Goal: Information Seeking & Learning: Learn about a topic

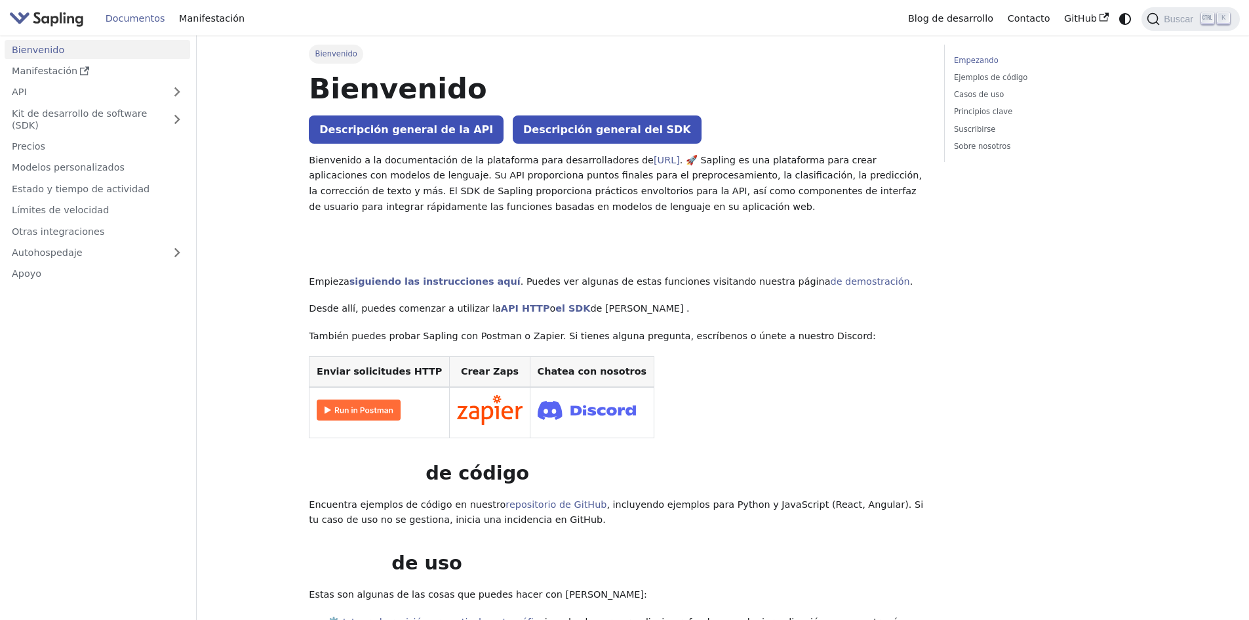
click at [132, 22] on font "Documentos" at bounding box center [136, 18] width 60 height 10
click at [979, 61] on font "Empezando" at bounding box center [976, 60] width 45 height 9
click at [392, 131] on font "Descripción general de la API" at bounding box center [406, 129] width 174 height 12
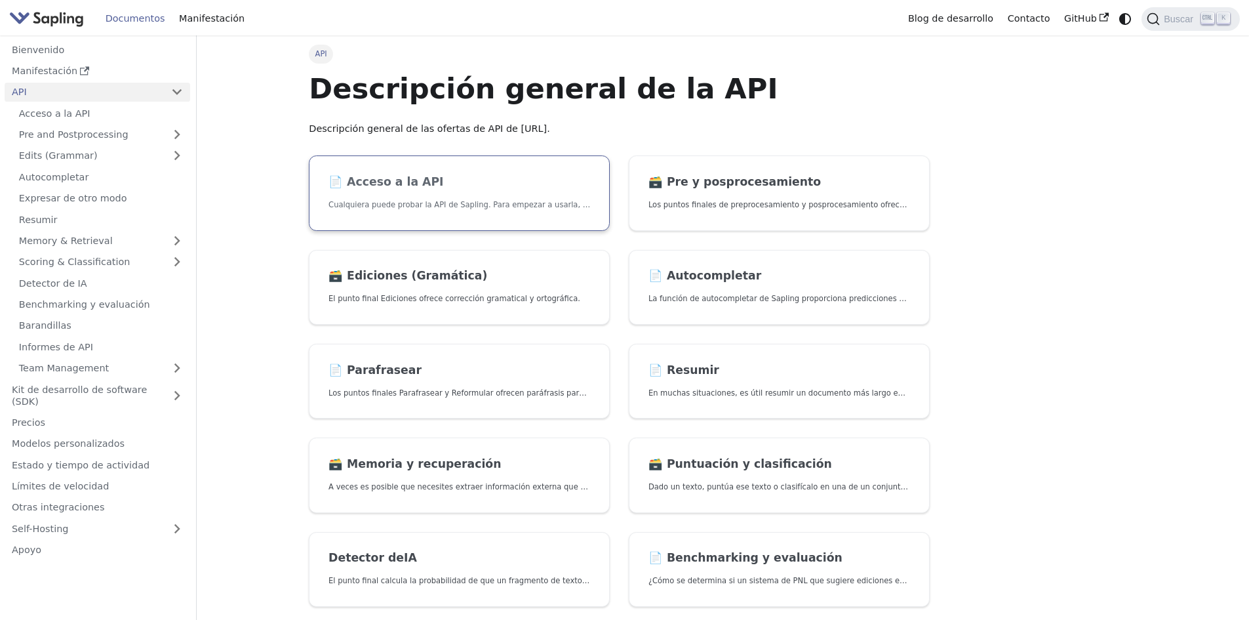
click at [499, 188] on h2 "📄️ Acceso a la API" at bounding box center [459, 182] width 262 height 14
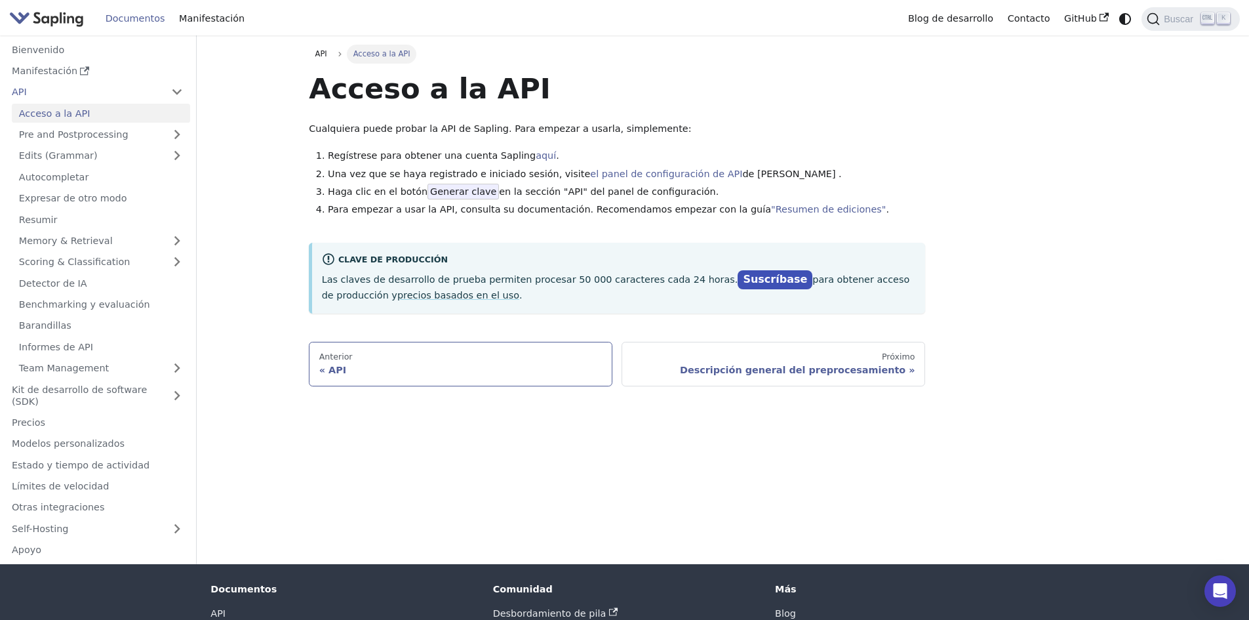
click at [454, 350] on link "Anterior API" at bounding box center [461, 364] width 304 height 45
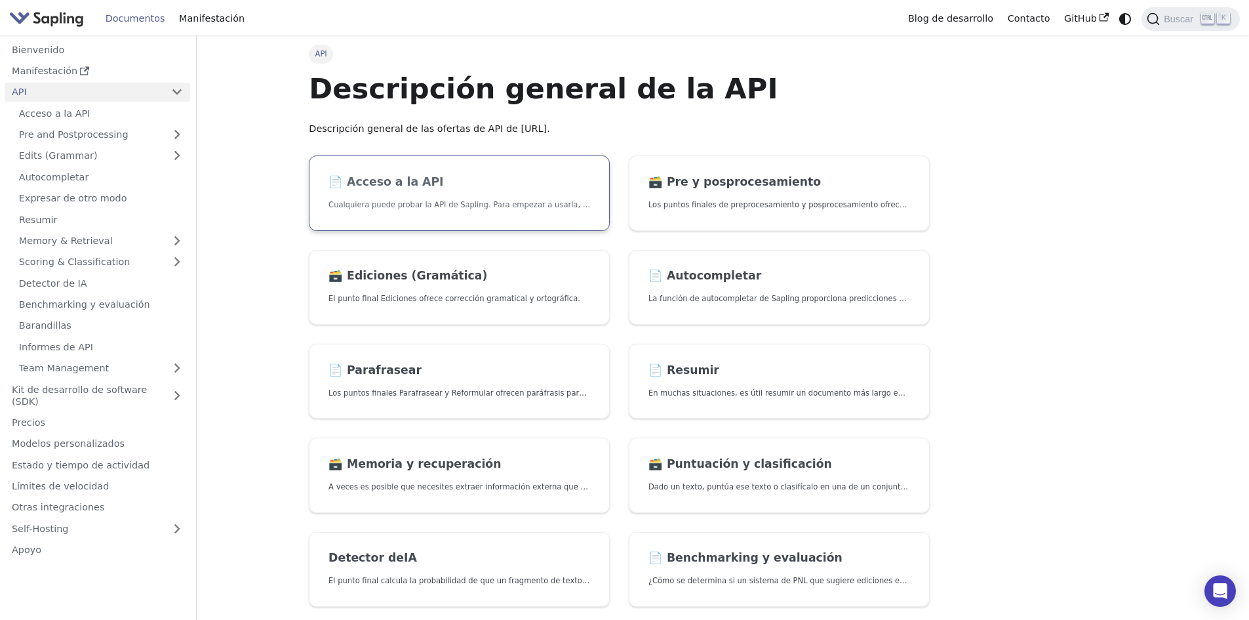
click at [391, 170] on link "📄️ Acceso a la API Cualquiera puede probar la API de Sapling. Para empezar a us…" at bounding box center [459, 192] width 301 height 75
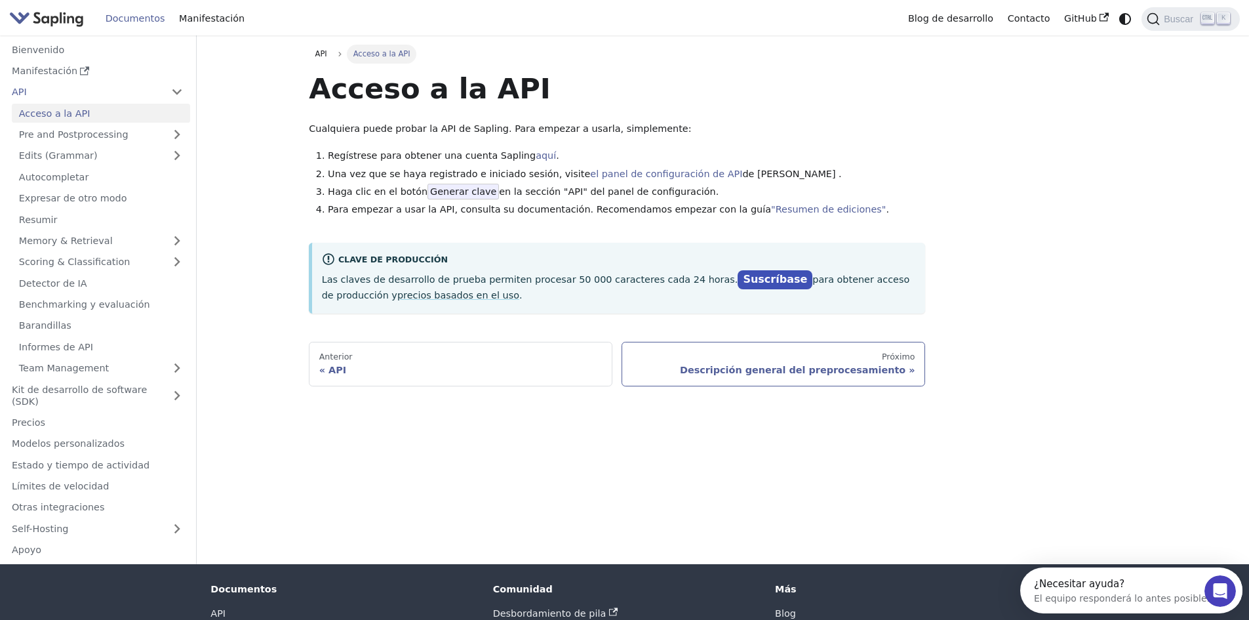
click at [684, 369] on div "Descripción general del preprocesamiento" at bounding box center [773, 370] width 283 height 12
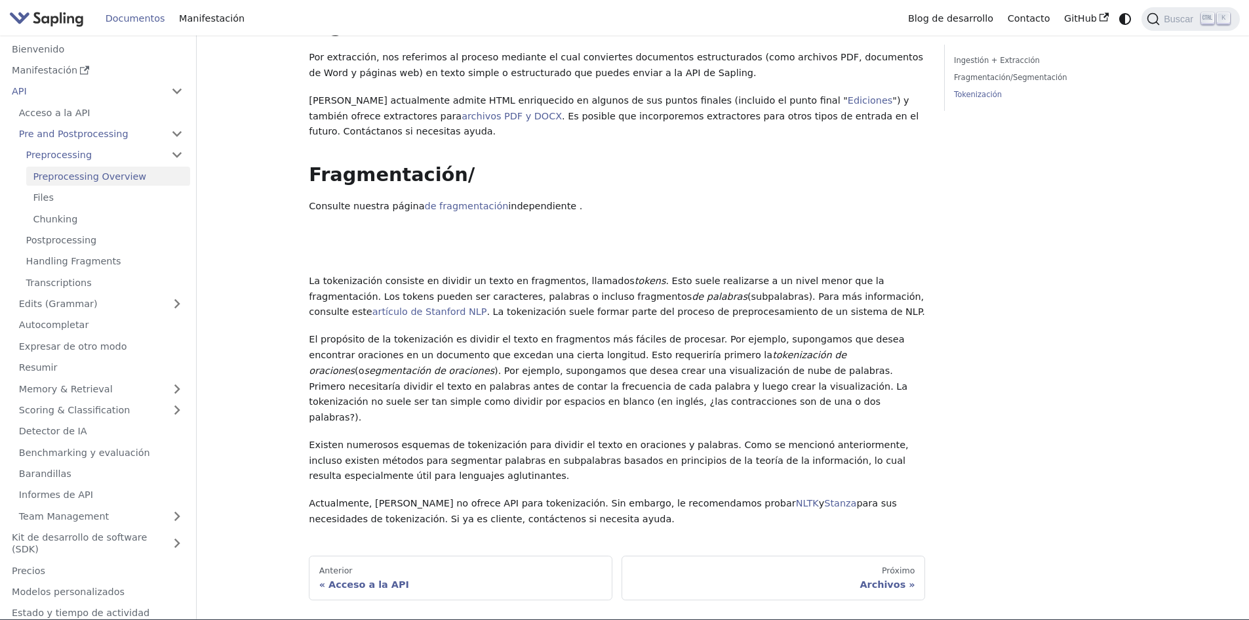
scroll to position [377, 0]
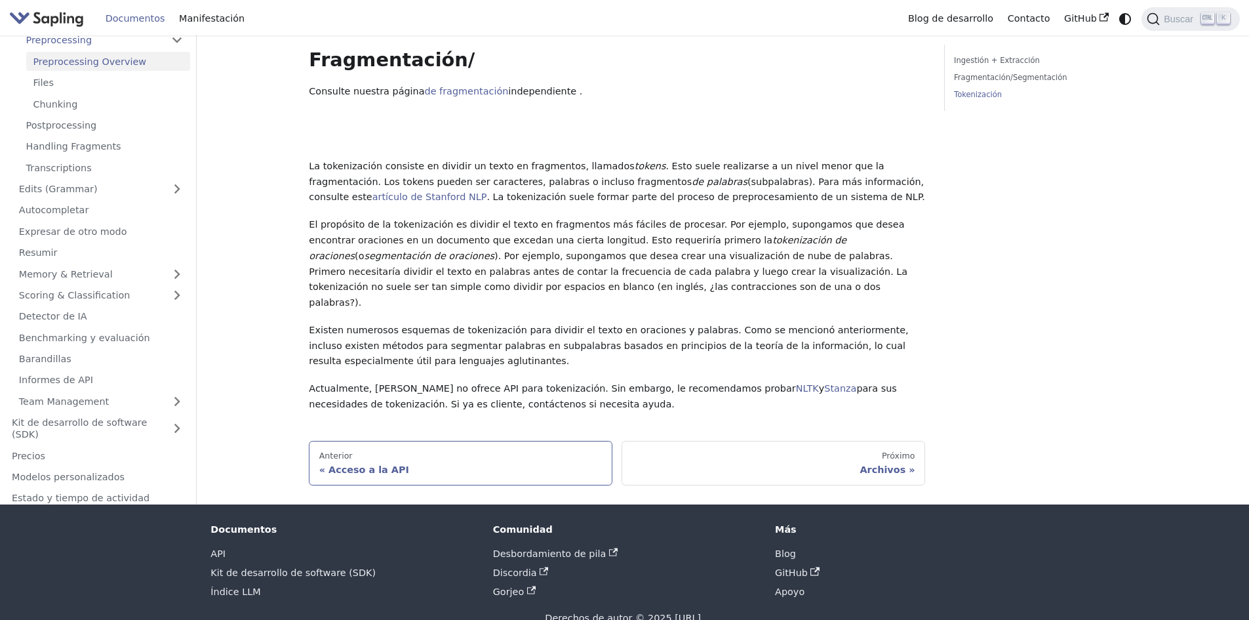
click at [431, 464] on div "Acceso a la API" at bounding box center [460, 470] width 283 height 12
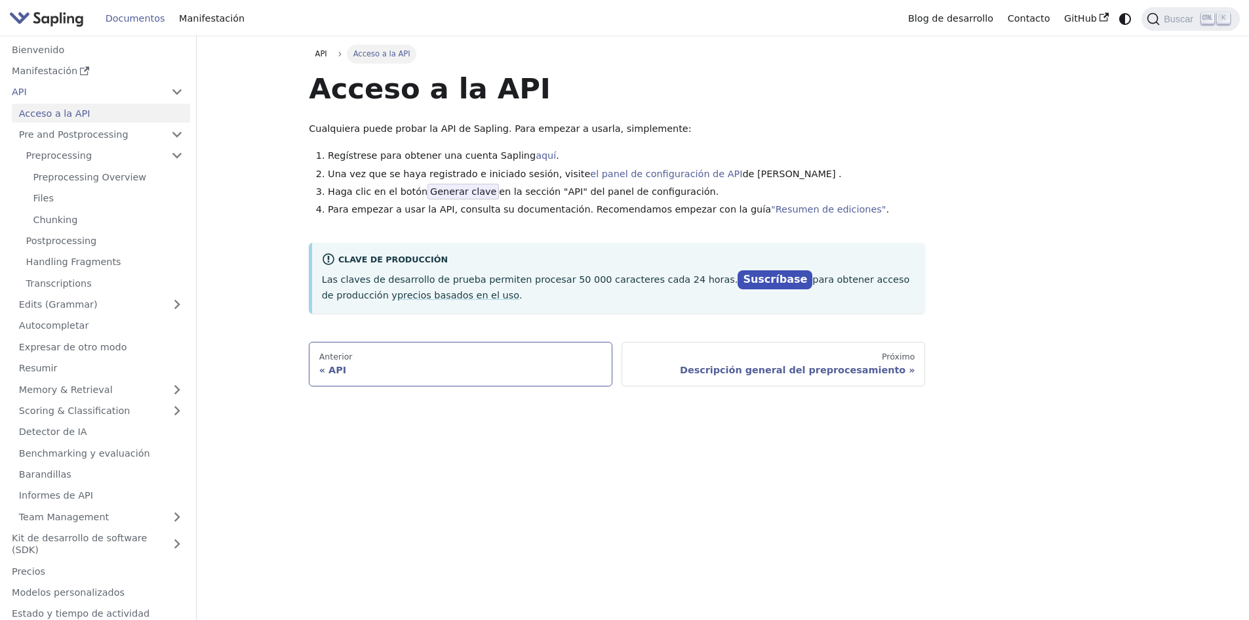
click at [363, 366] on div "API" at bounding box center [460, 370] width 283 height 12
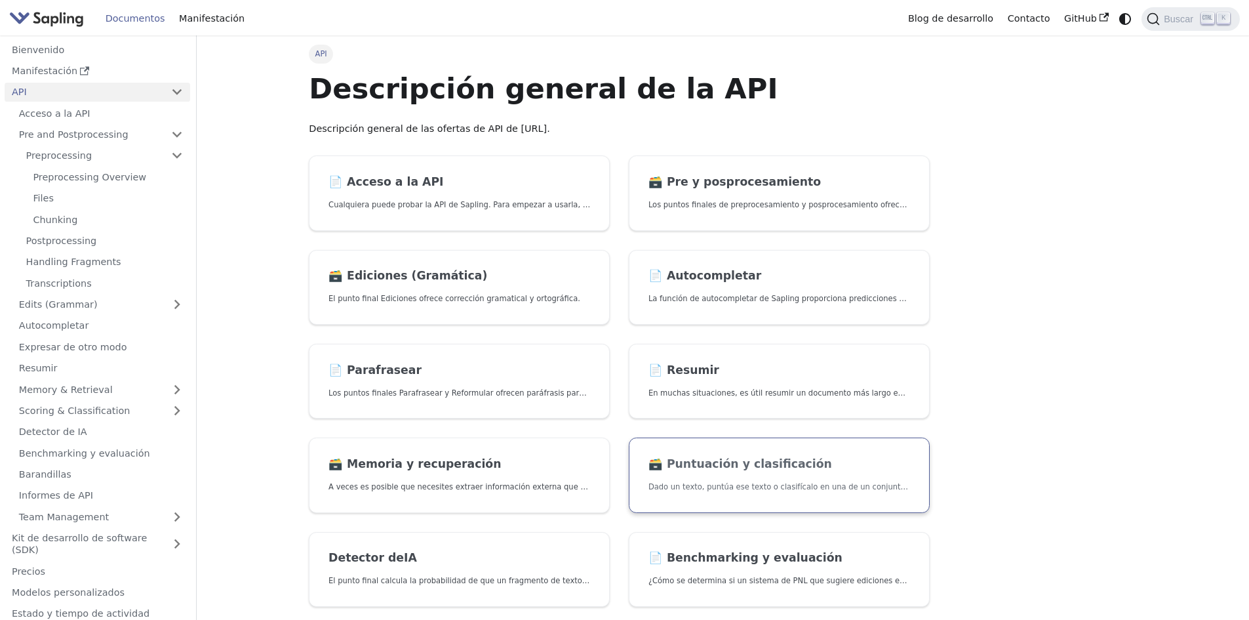
scroll to position [131, 0]
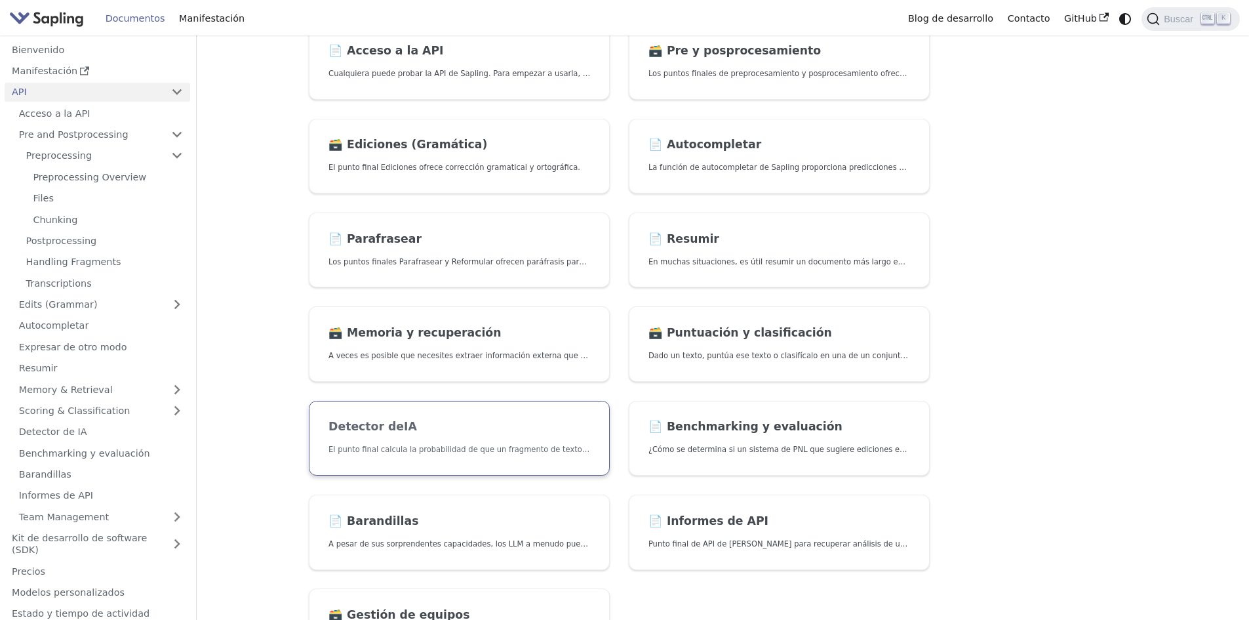
click at [464, 438] on link "Detector de IA El punto final calcula la probabilidad de que un fragmento de te…" at bounding box center [459, 438] width 301 height 75
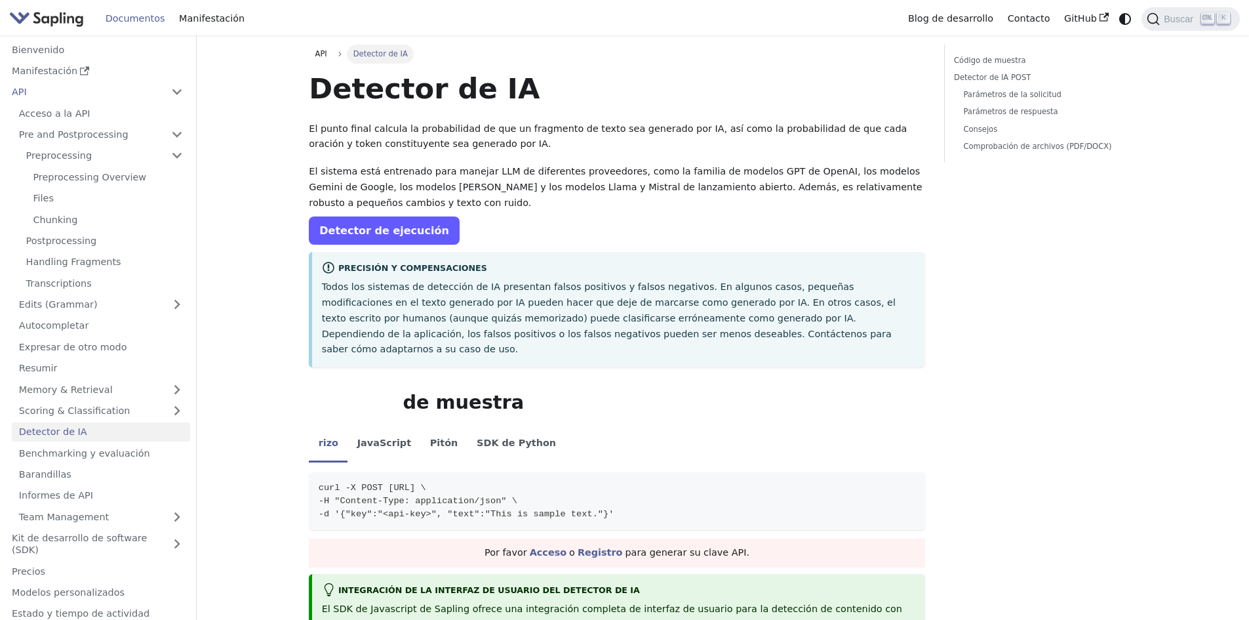
click at [382, 225] on font "Detector de ejecución" at bounding box center [384, 230] width 130 height 12
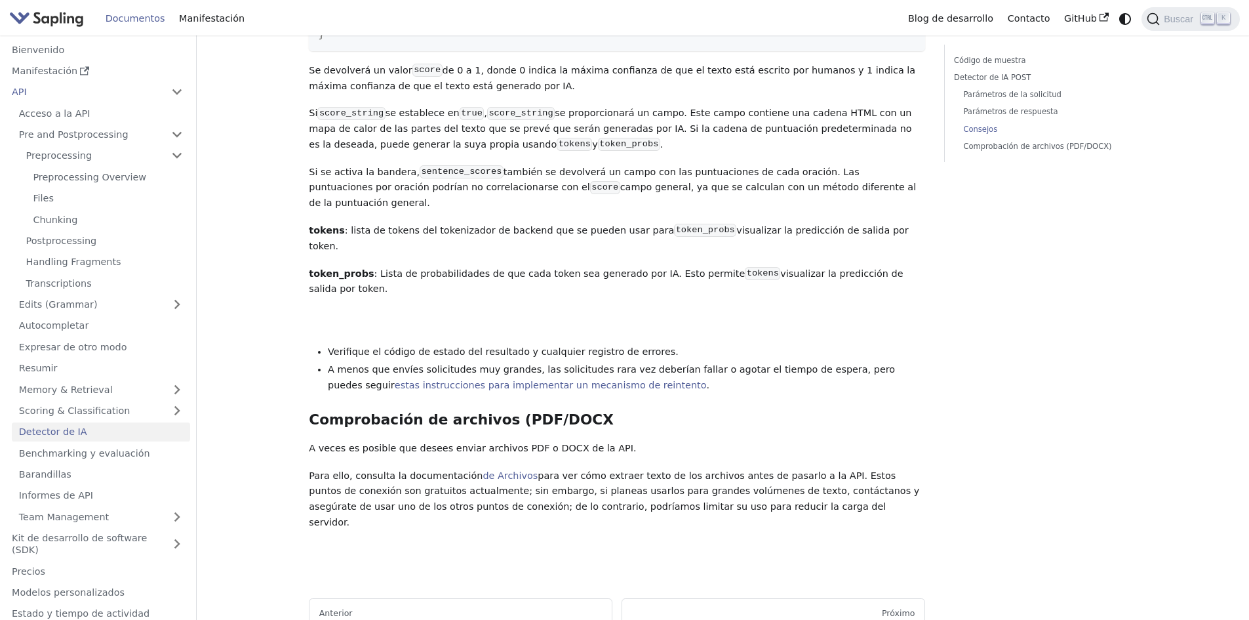
scroll to position [1699, 0]
